Goal: Navigation & Orientation: Find specific page/section

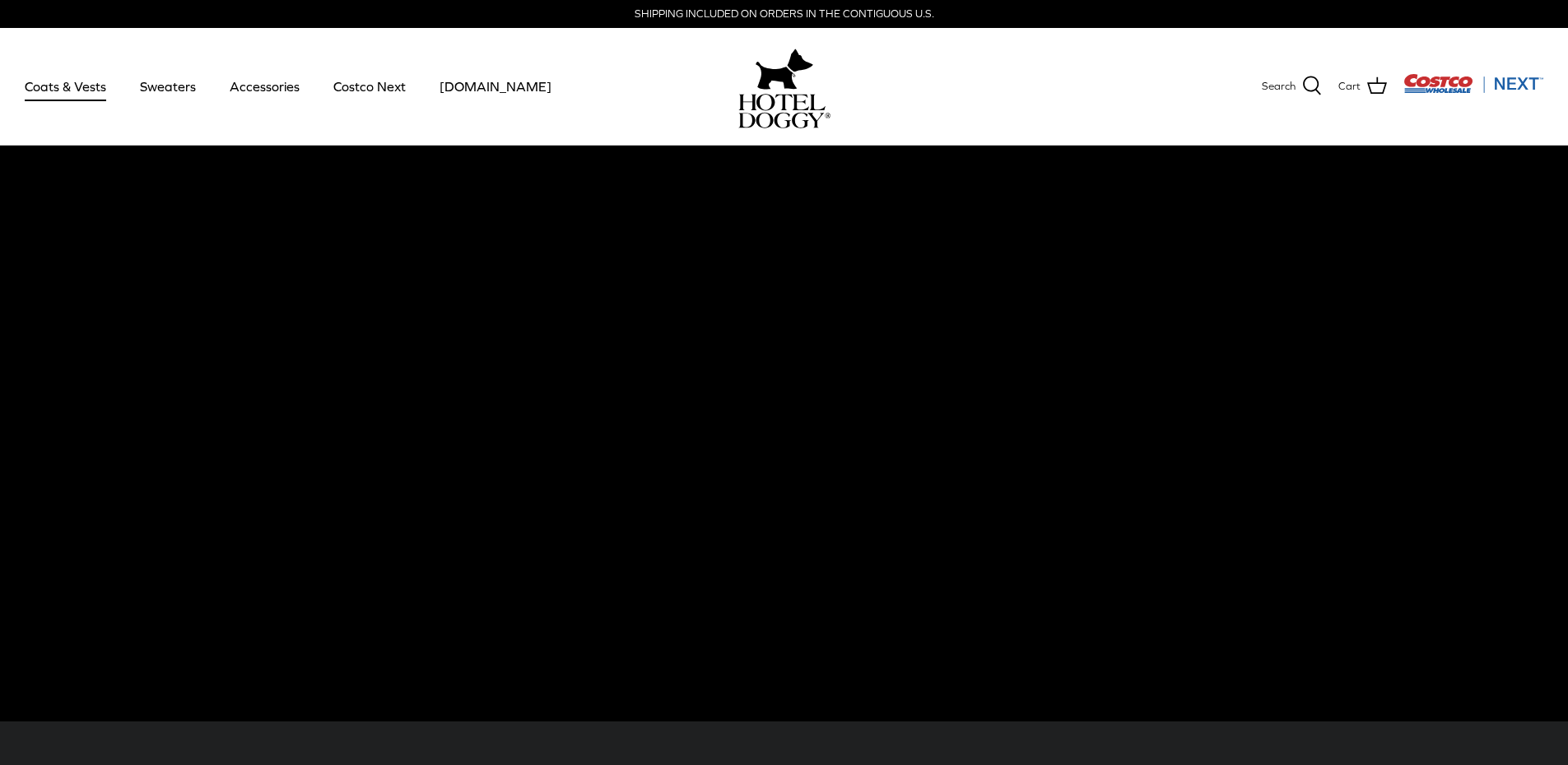
click at [44, 89] on link "Coats & Vests" at bounding box center [65, 86] width 112 height 56
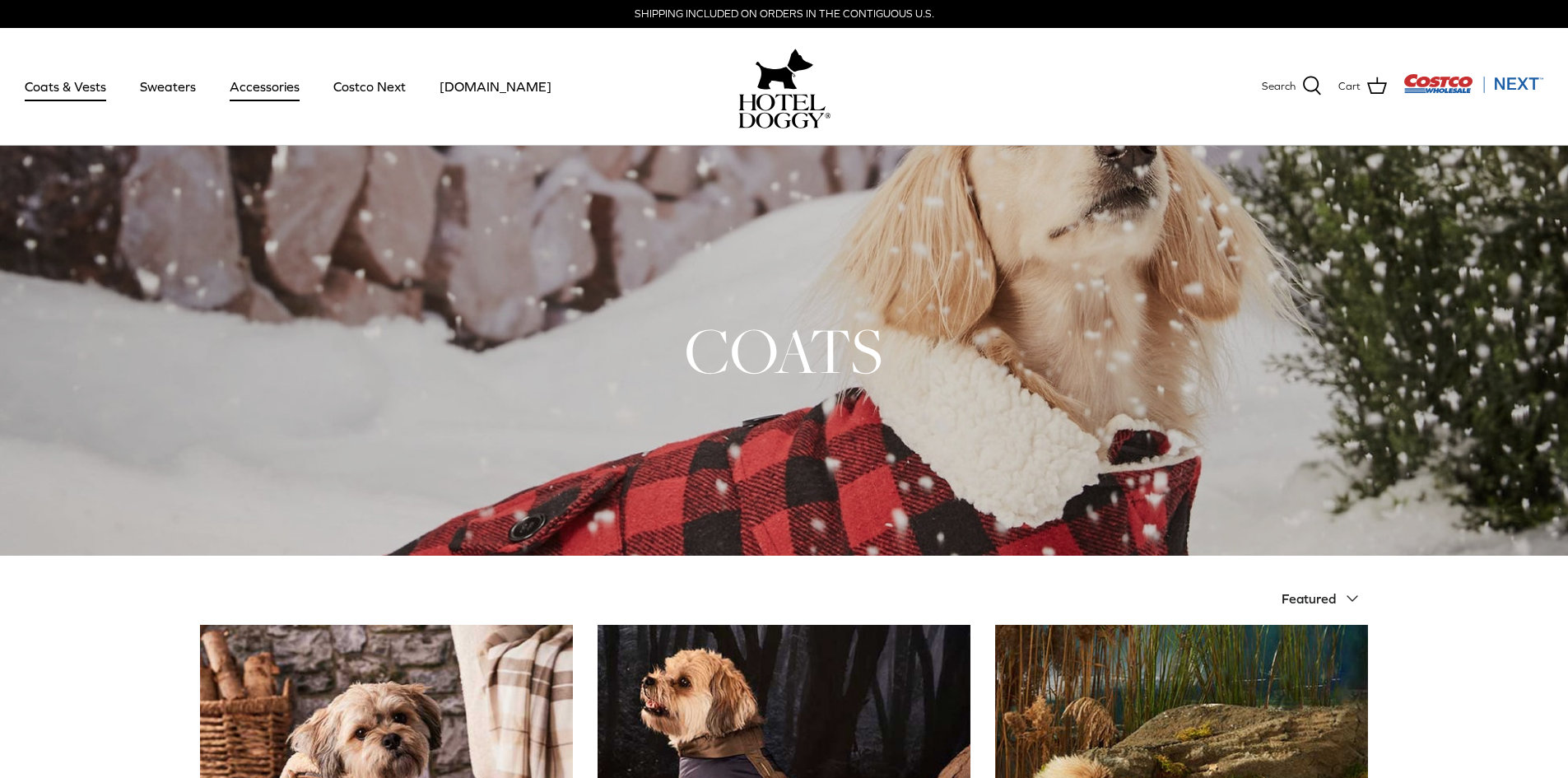
click at [256, 81] on link "Accessories" at bounding box center [265, 86] width 100 height 56
